Goal: Transaction & Acquisition: Purchase product/service

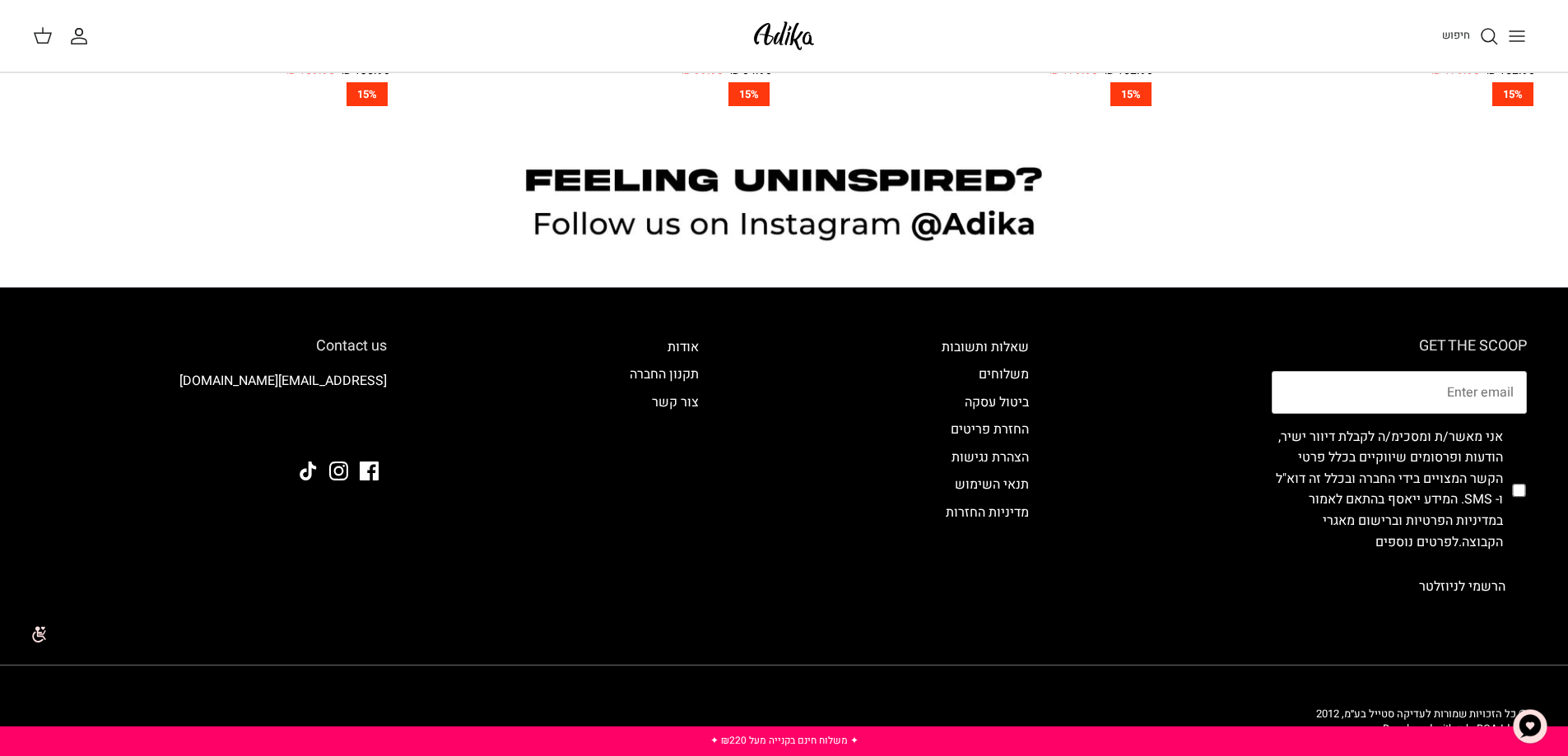
scroll to position [1826, 0]
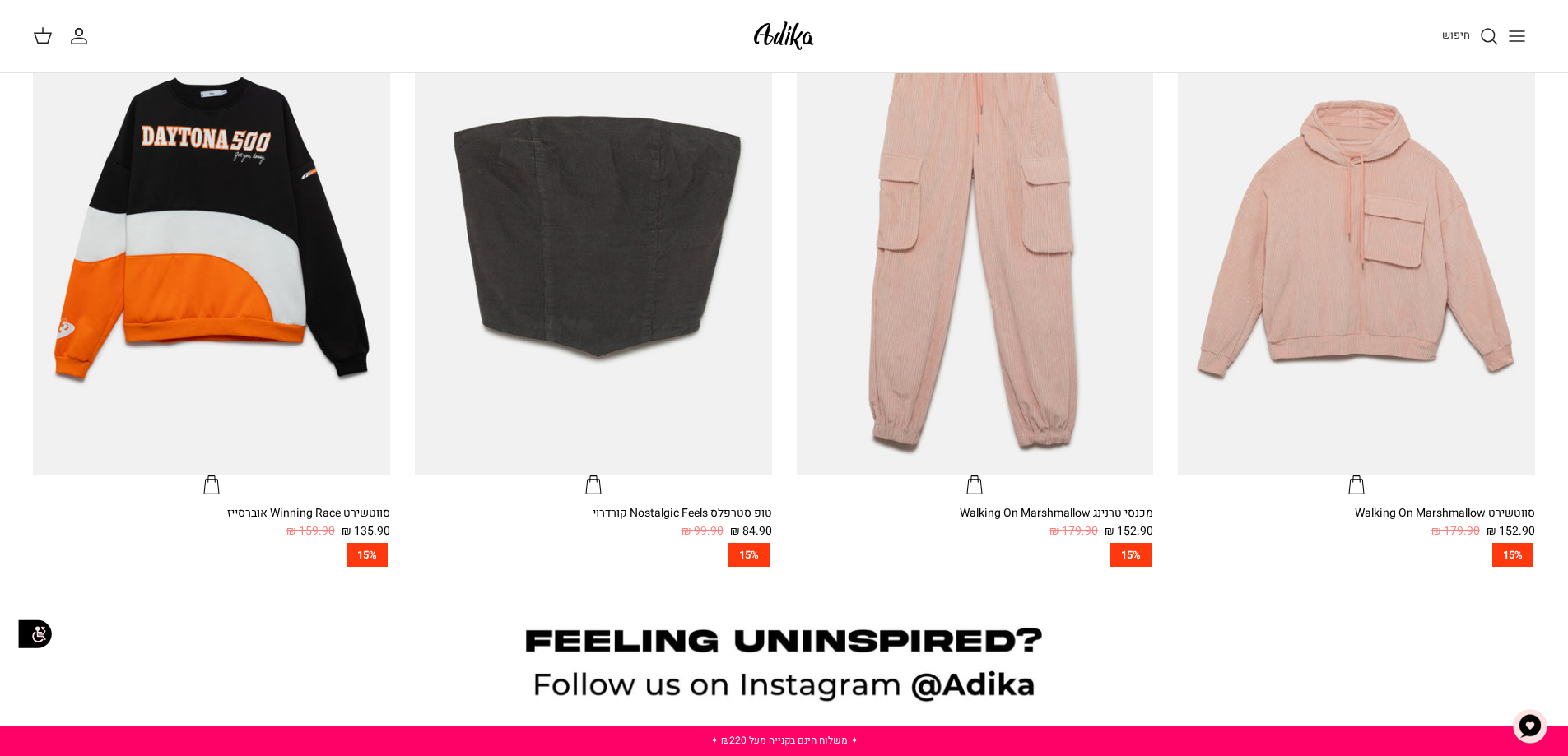
click at [1508, 39] on icon "Toggle menu" at bounding box center [1517, 36] width 20 height 20
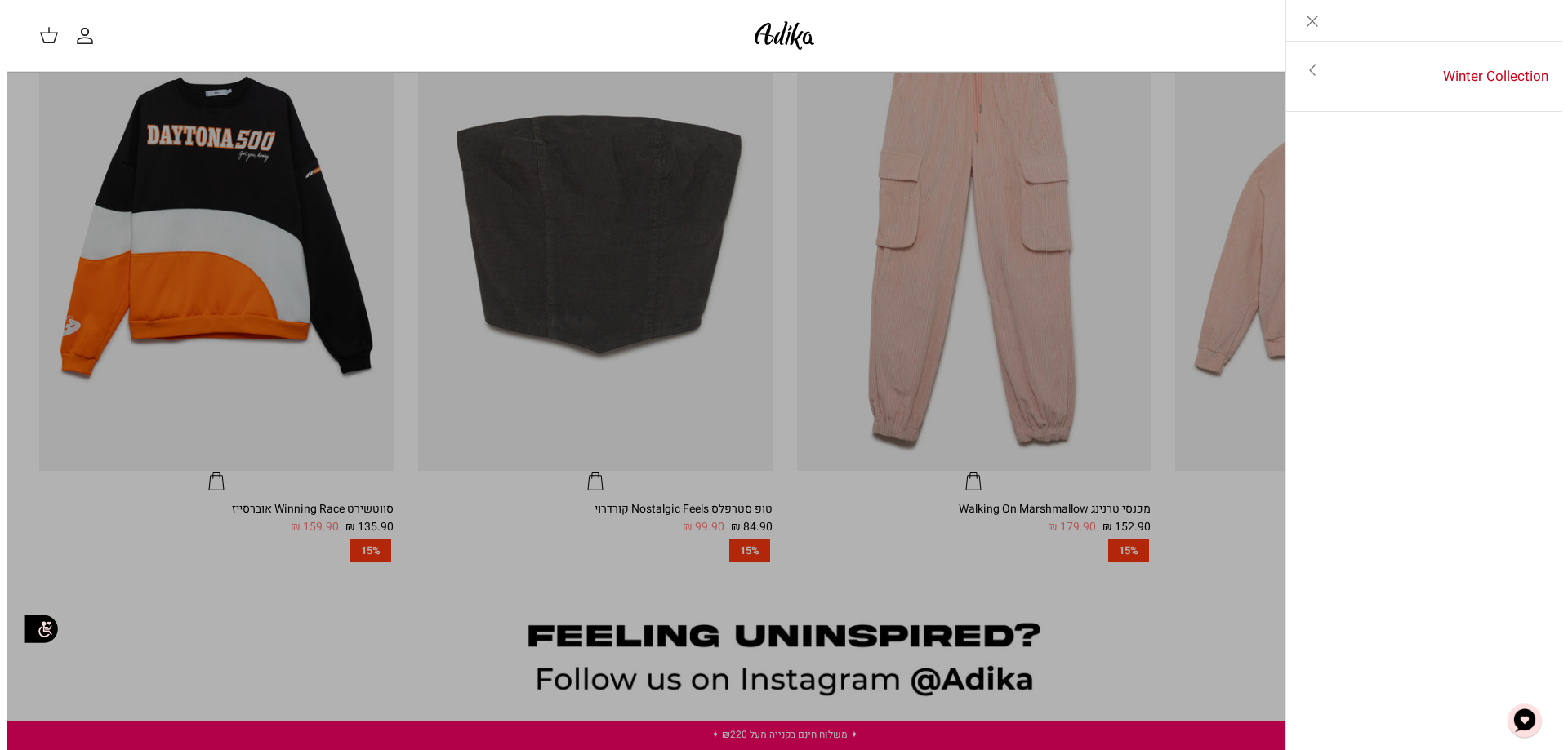
scroll to position [1326, 0]
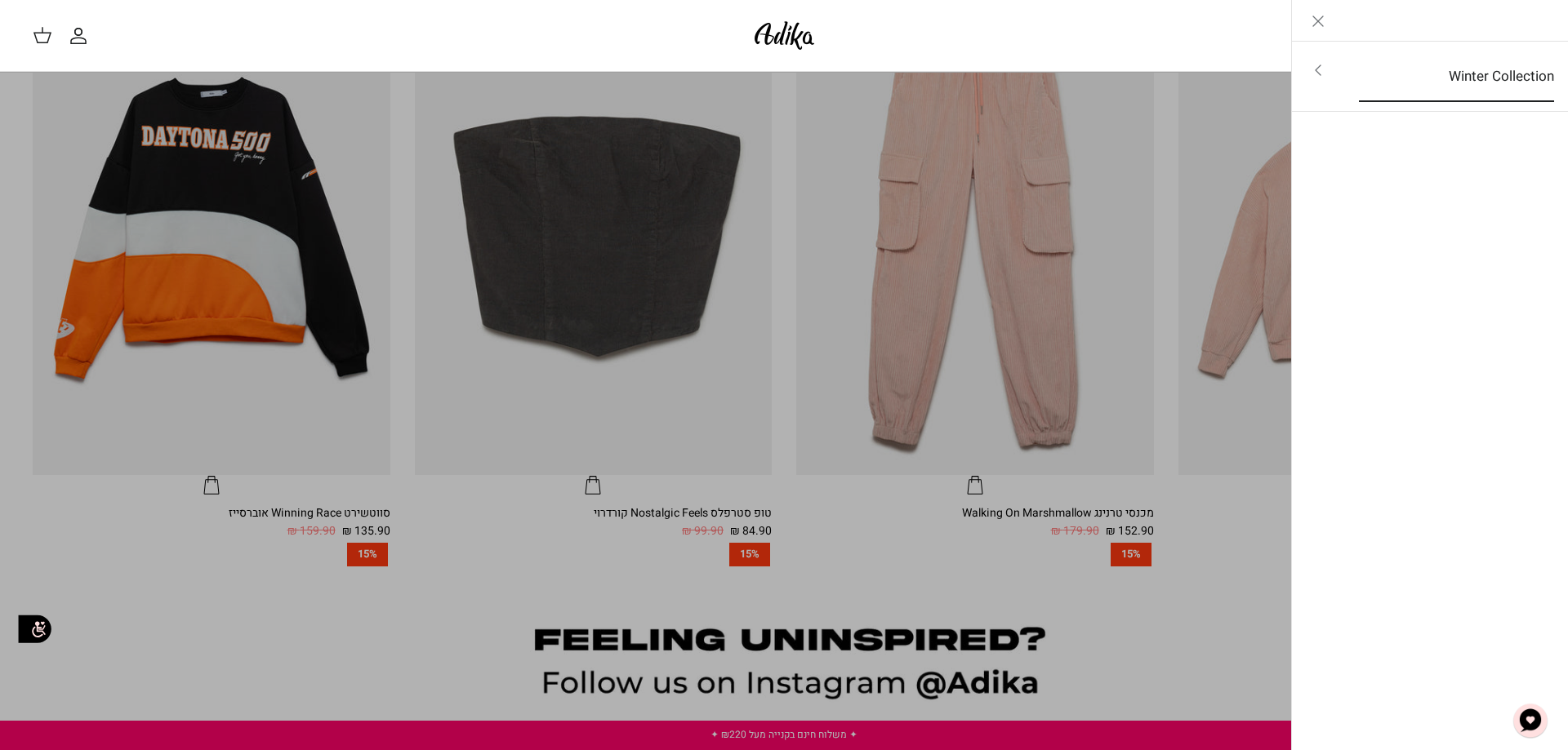
click at [1358, 69] on link "Winter Collection" at bounding box center [1456, 76] width 225 height 50
click at [1520, 74] on link "לכל הפריטים" at bounding box center [1431, 71] width 261 height 41
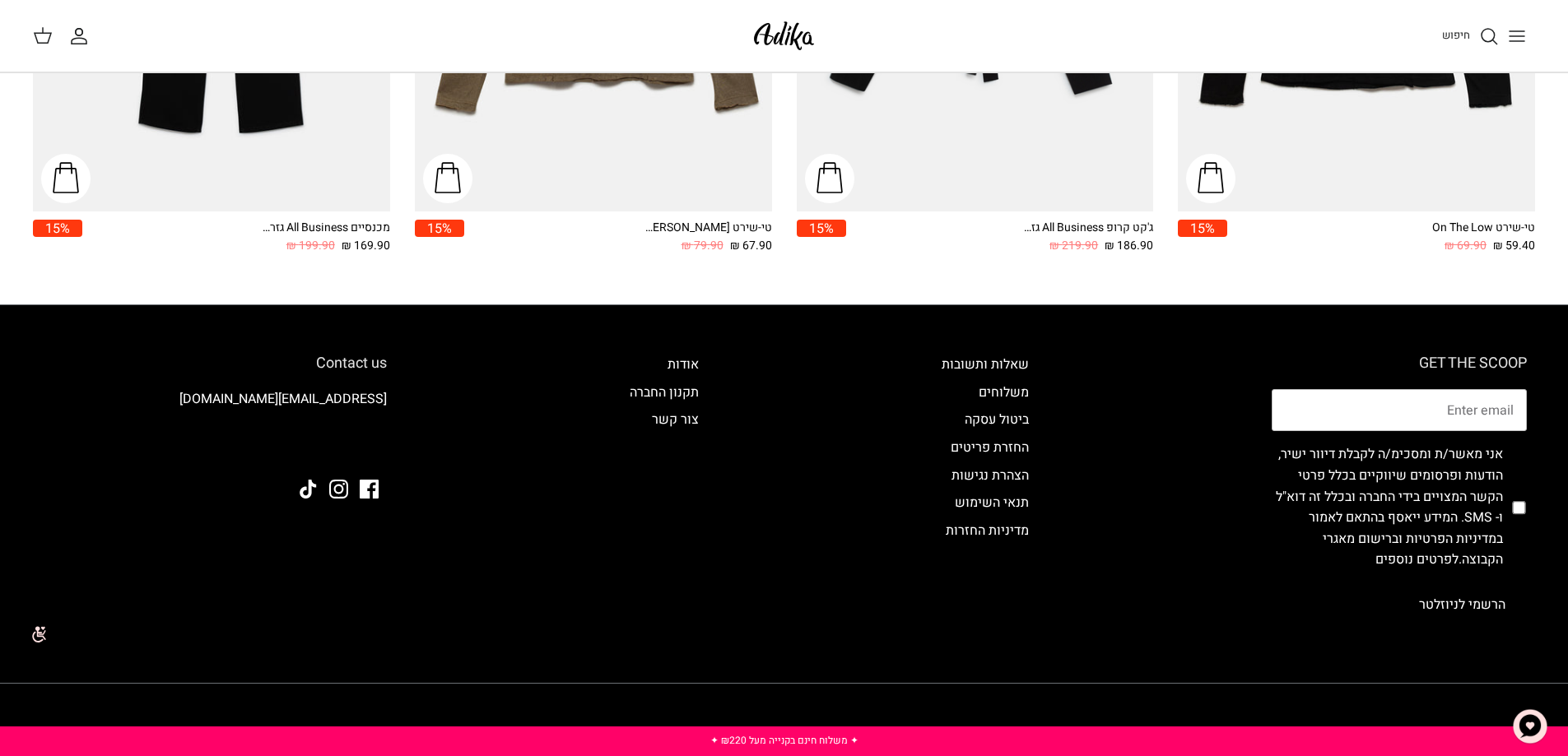
scroll to position [2824, 0]
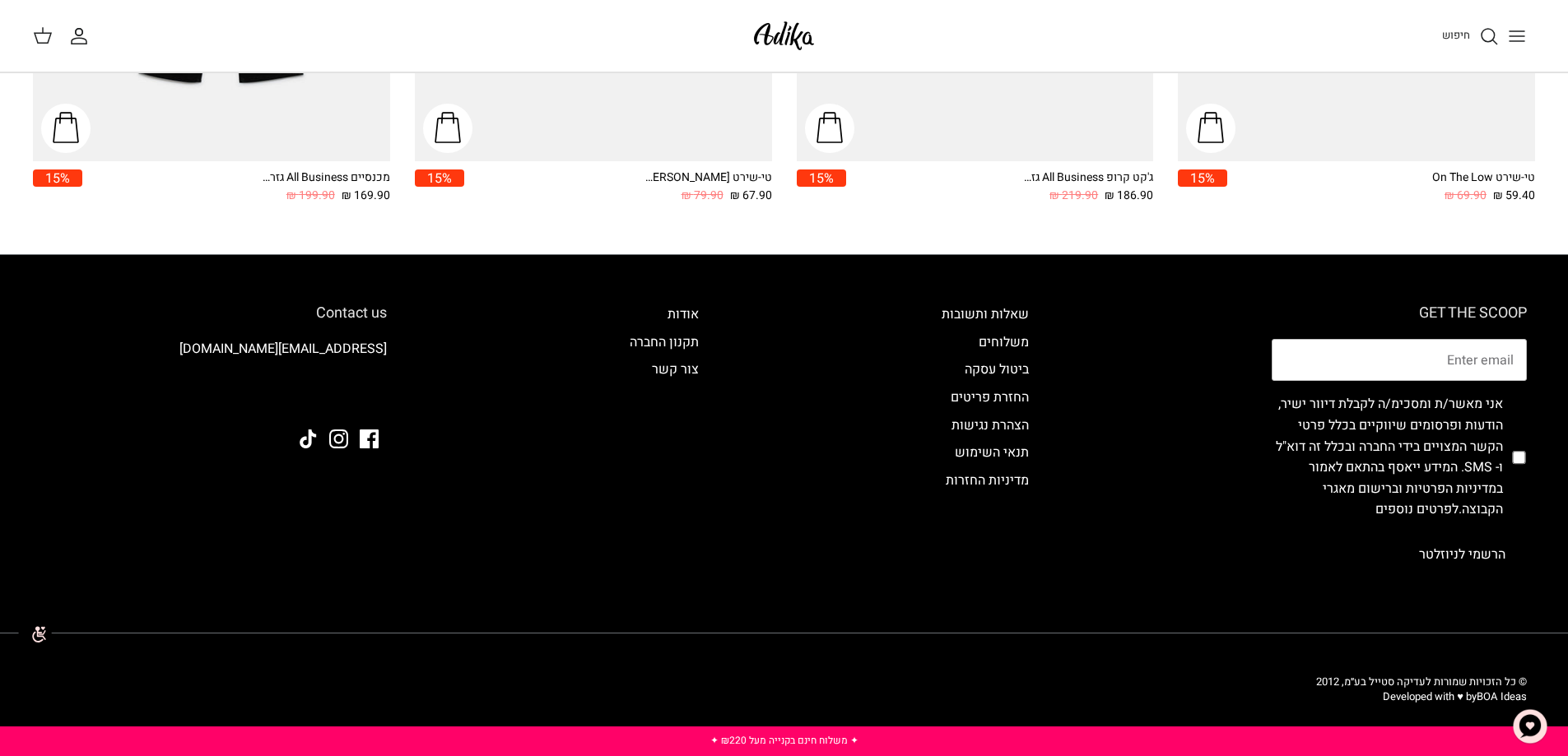
click at [792, 31] on img at bounding box center [784, 35] width 70 height 39
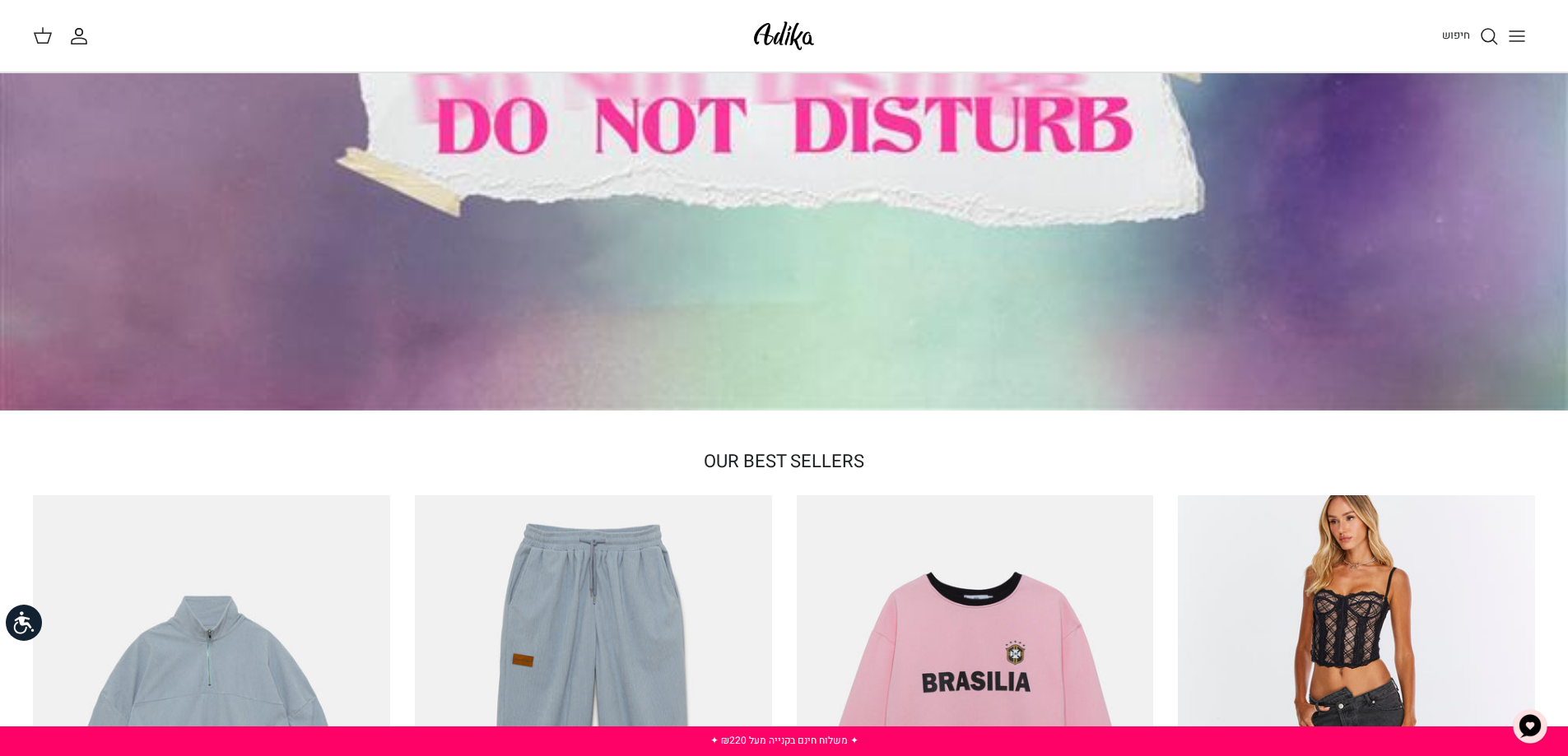
scroll to position [329, 0]
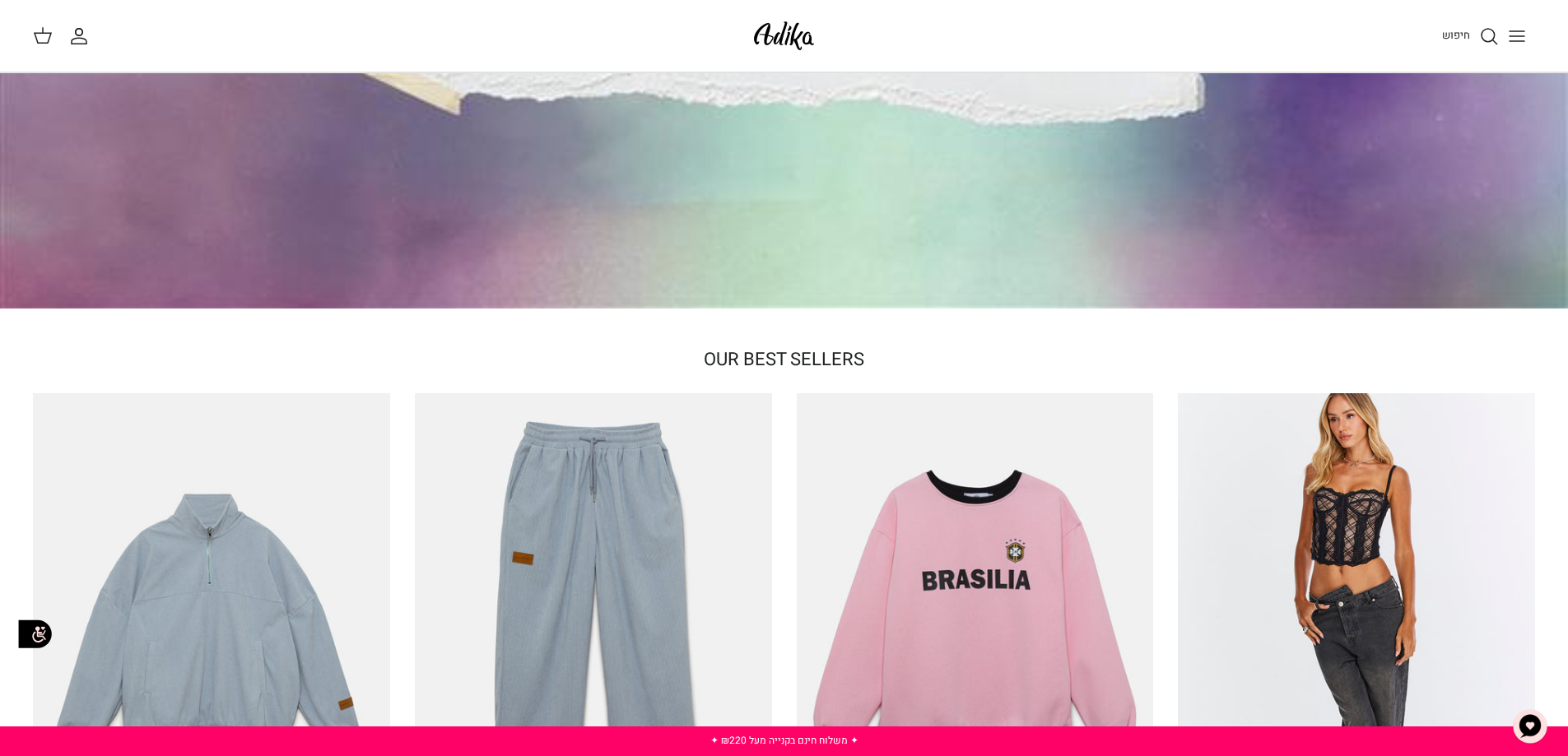
click at [839, 359] on span "OUR BEST SELLERS" at bounding box center [784, 360] width 160 height 27
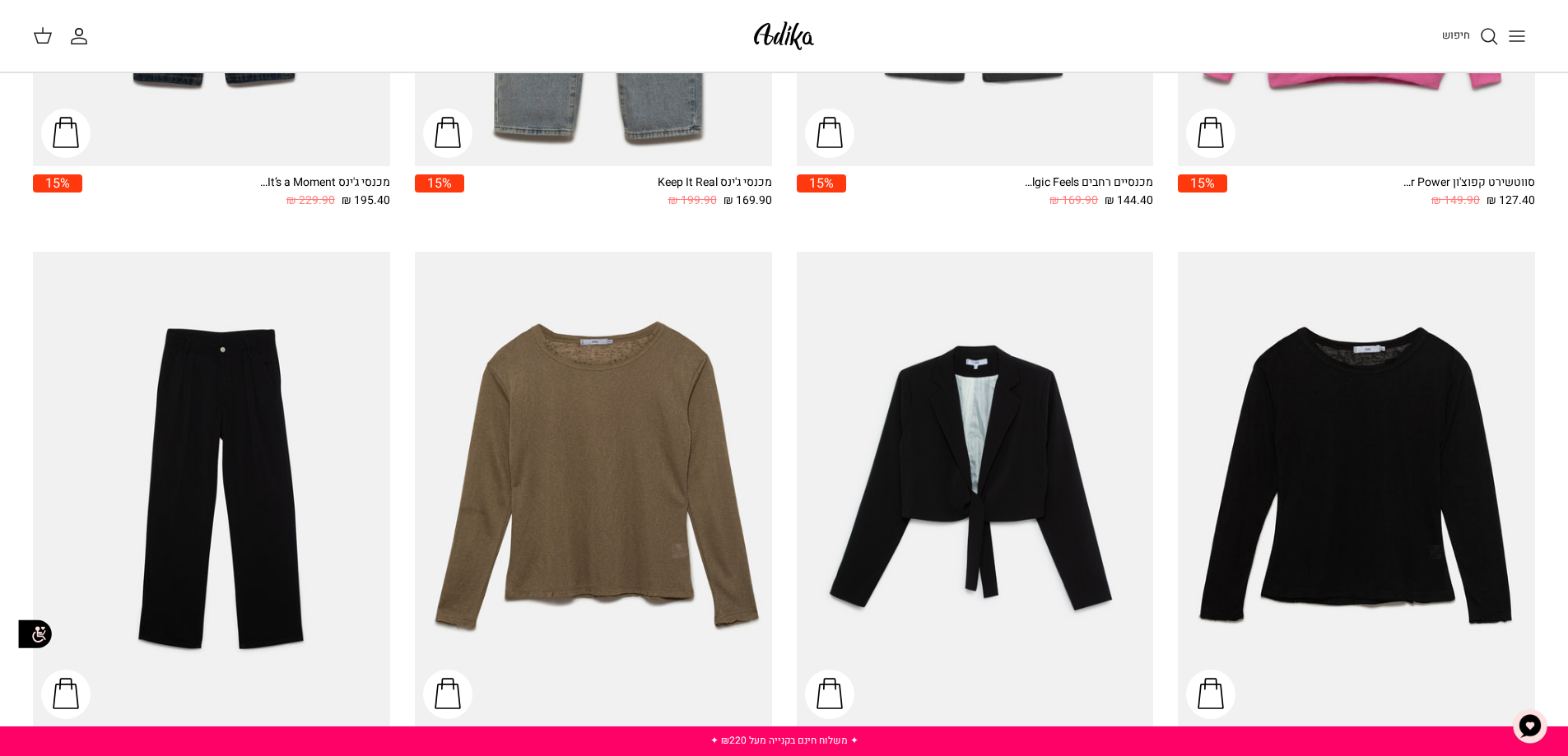
scroll to position [2248, 0]
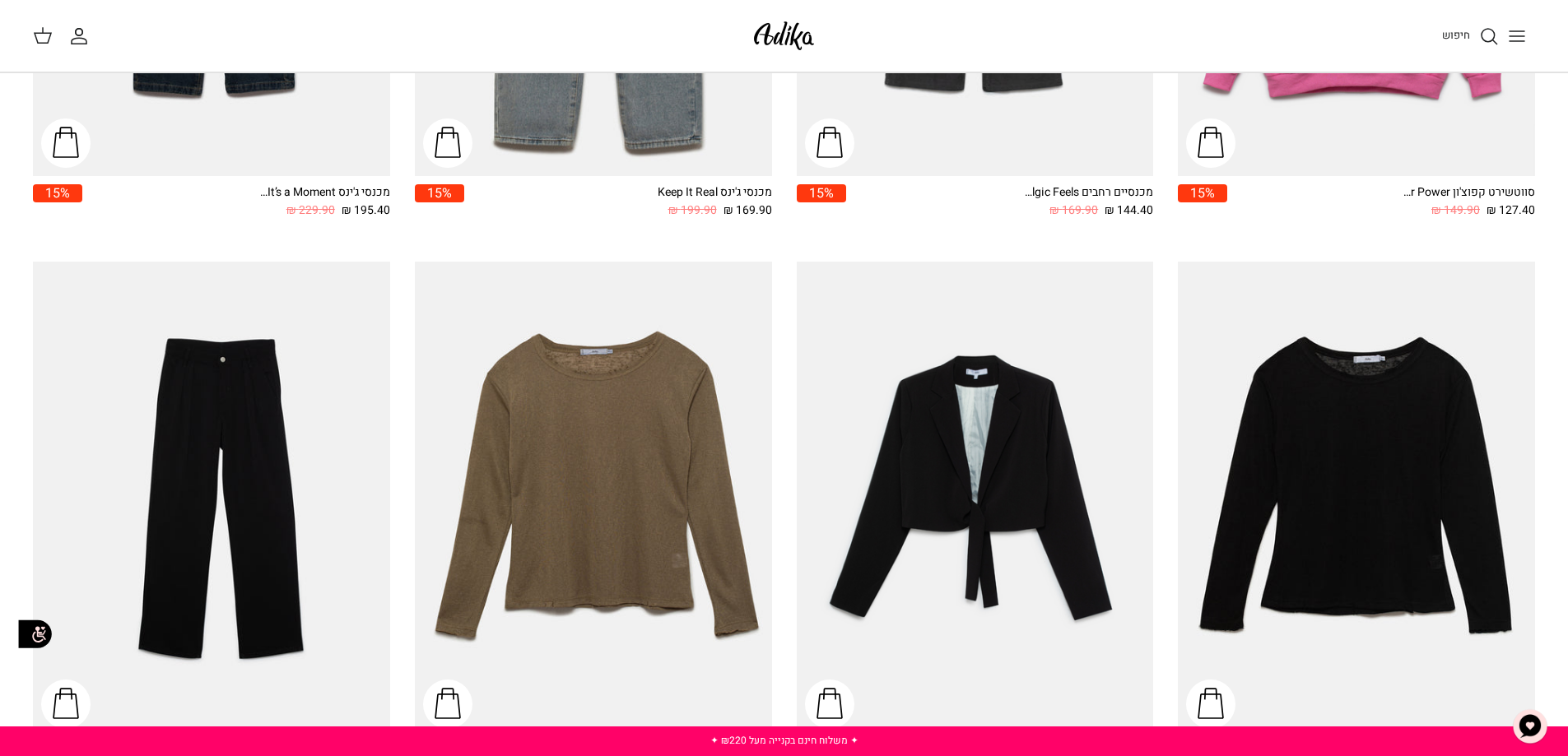
click at [1526, 42] on icon "Toggle menu" at bounding box center [1517, 36] width 20 height 20
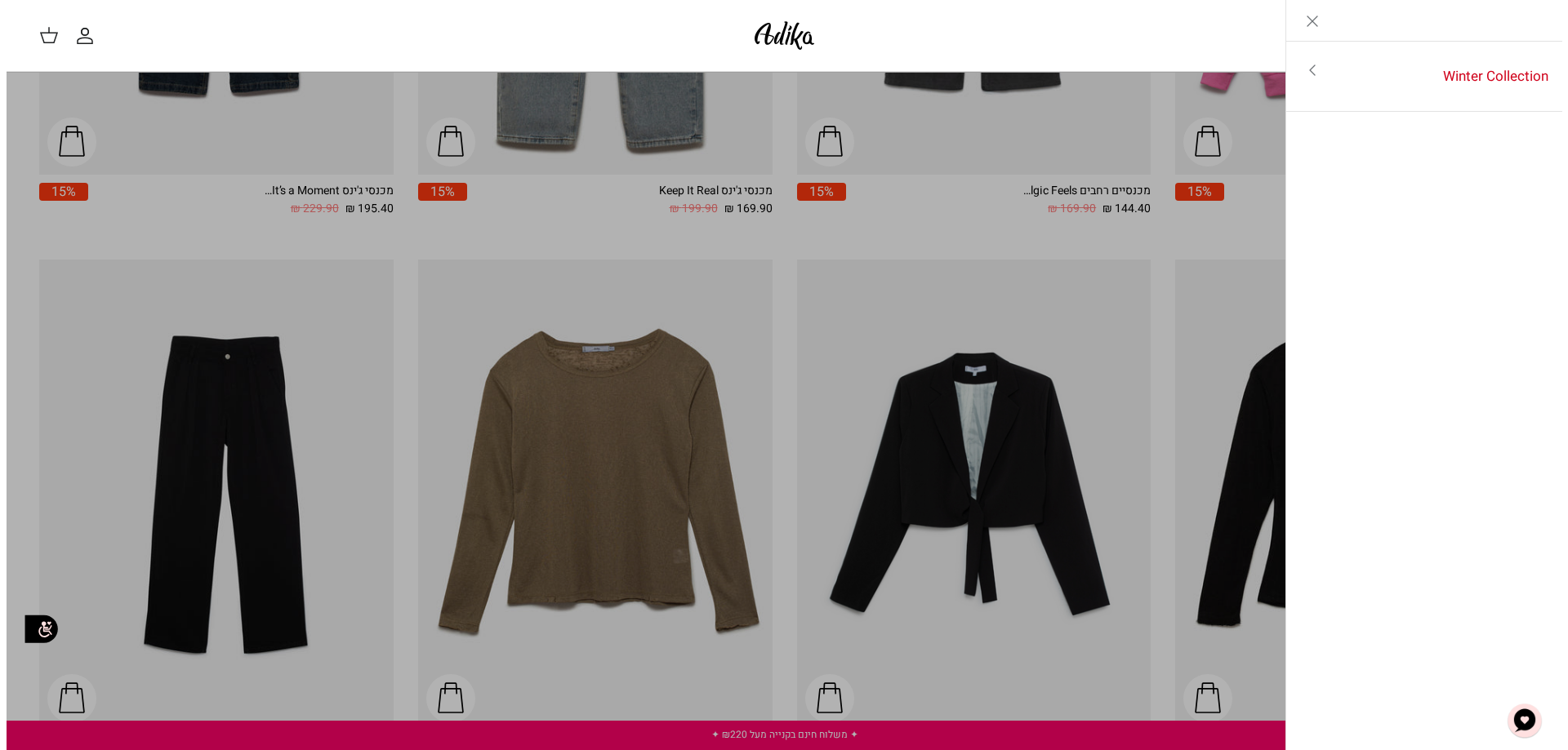
scroll to position [2242, 0]
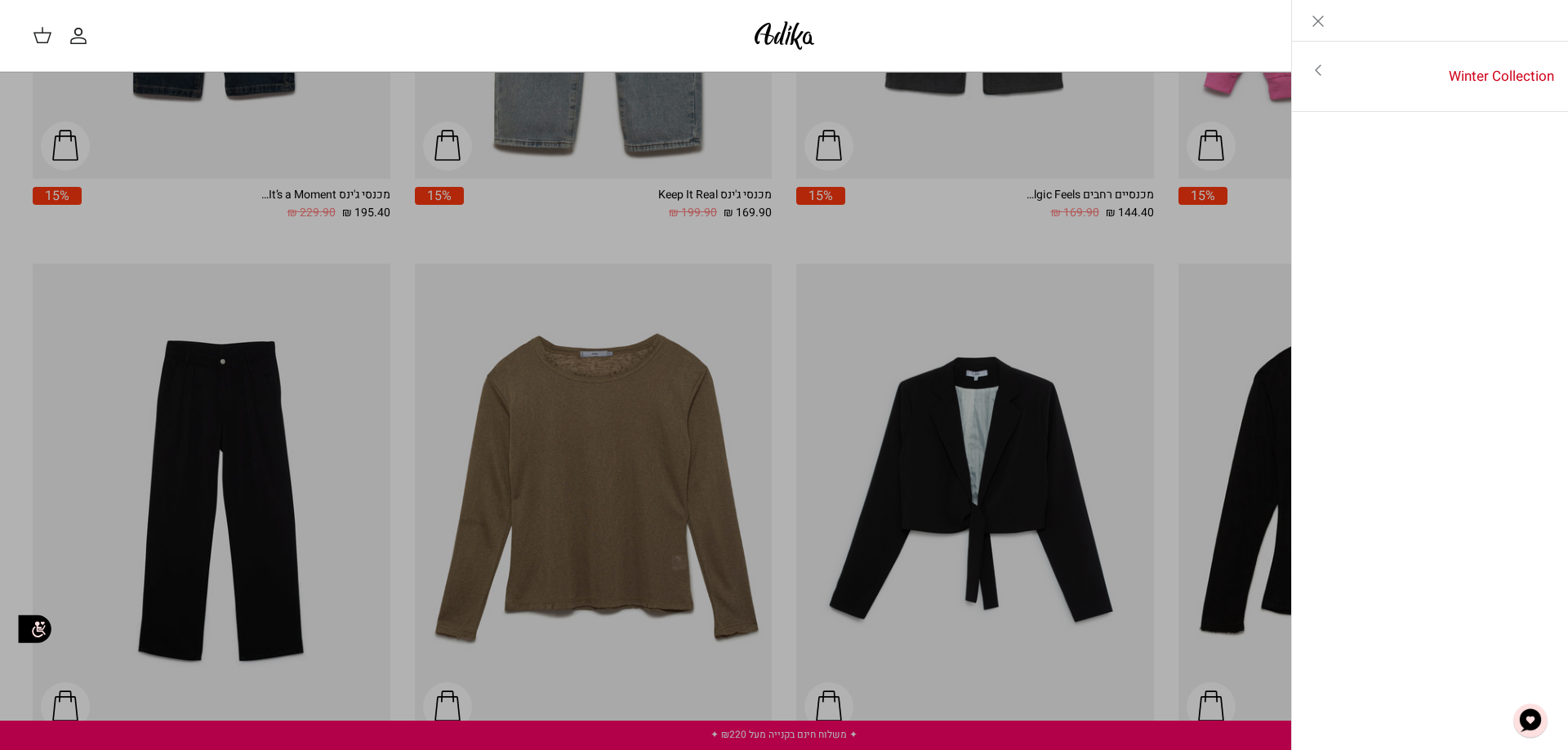
click at [1321, 66] on icon "Toggle menu" at bounding box center [1318, 70] width 20 height 20
click at [1503, 75] on link "לכל הפריטים" at bounding box center [1431, 71] width 261 height 41
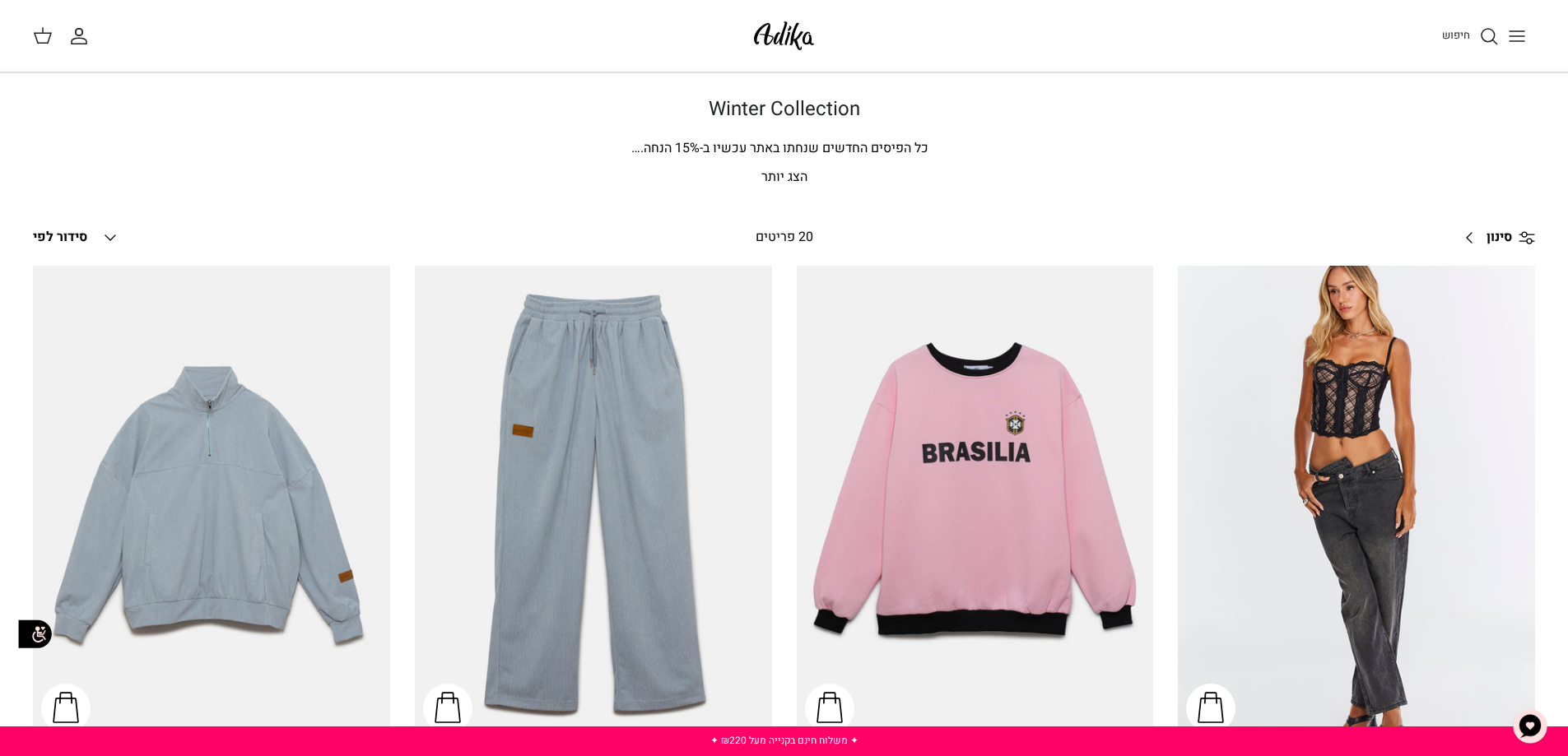
click at [788, 176] on p "הצג יותר" at bounding box center [784, 178] width 1153 height 21
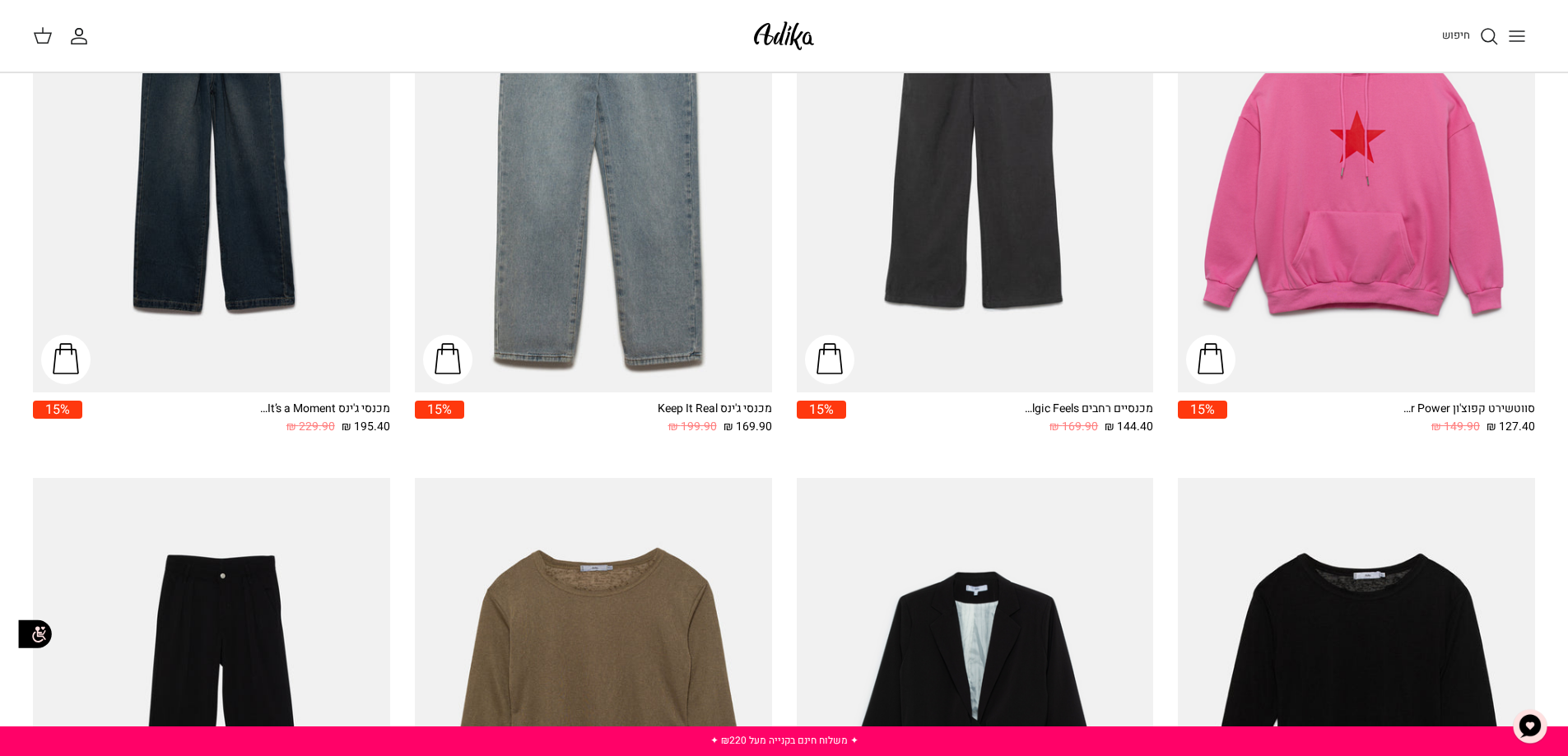
scroll to position [2140, 0]
